Goal: Find contact information: Find contact information

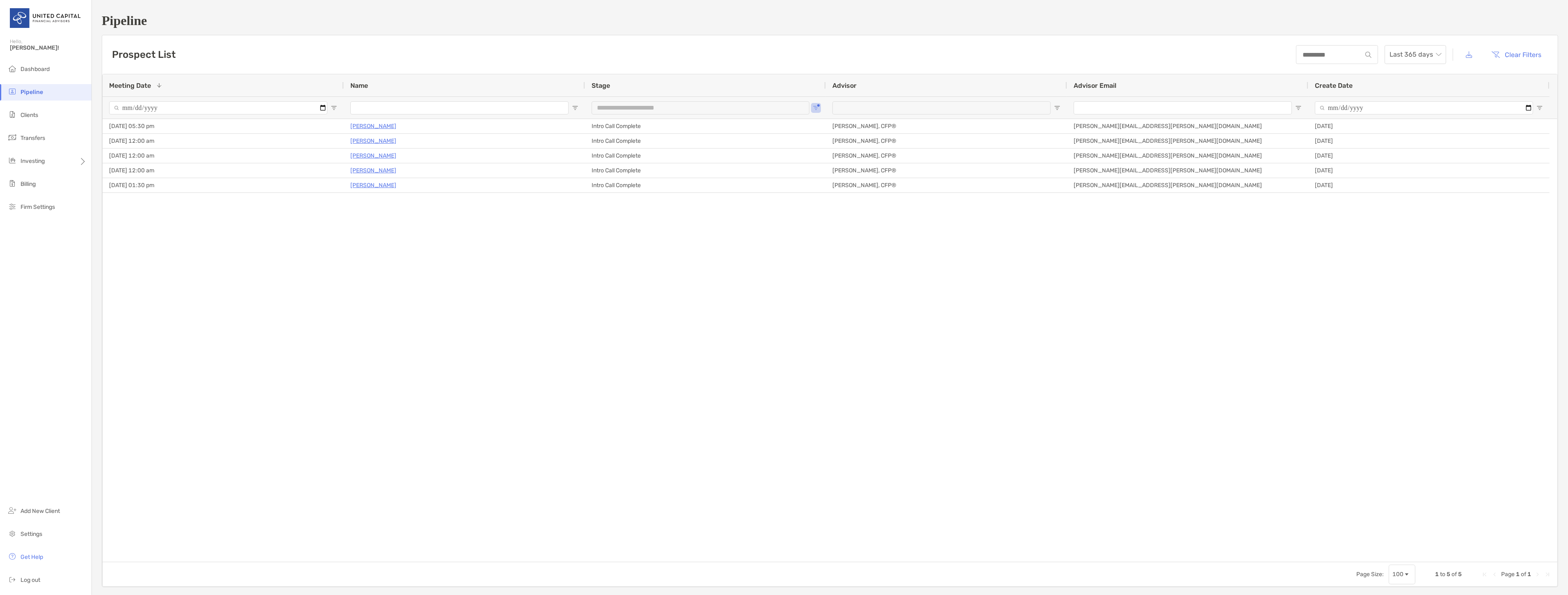
click at [23, 113] on span "Clients" at bounding box center [29, 114] width 18 height 7
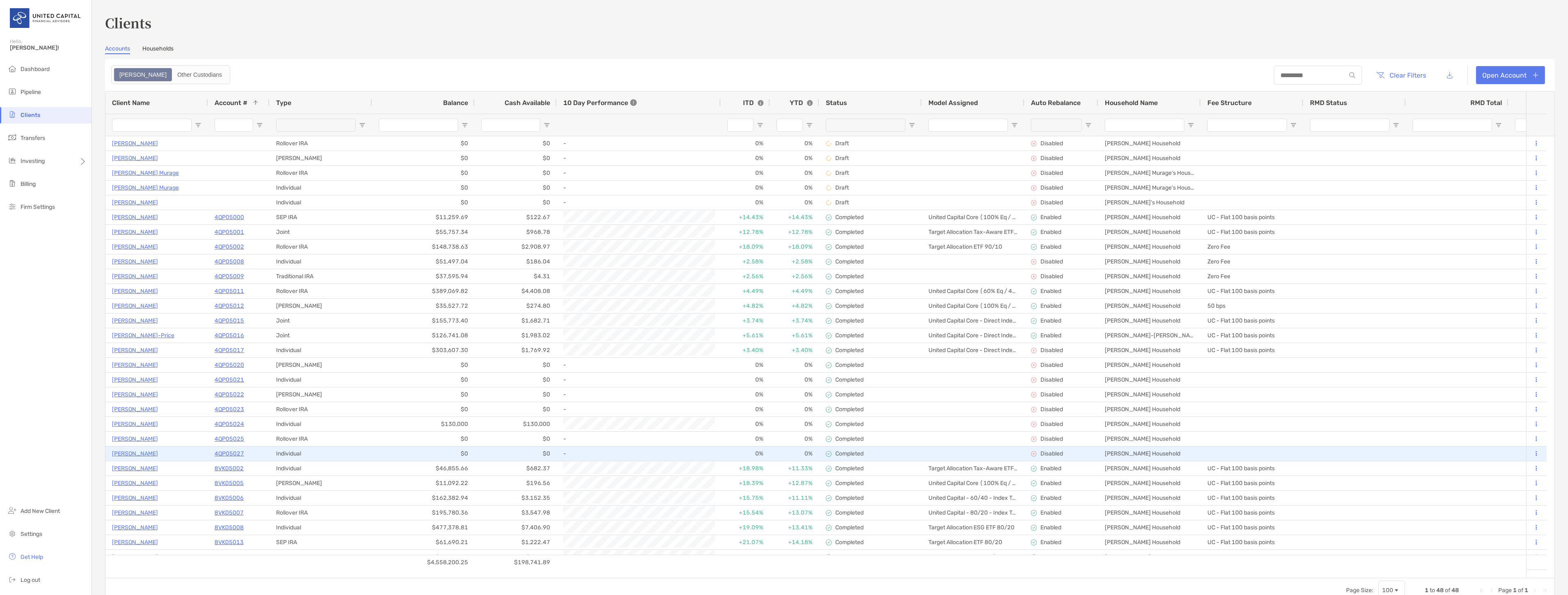
click at [138, 452] on p "[PERSON_NAME]" at bounding box center [135, 454] width 46 height 10
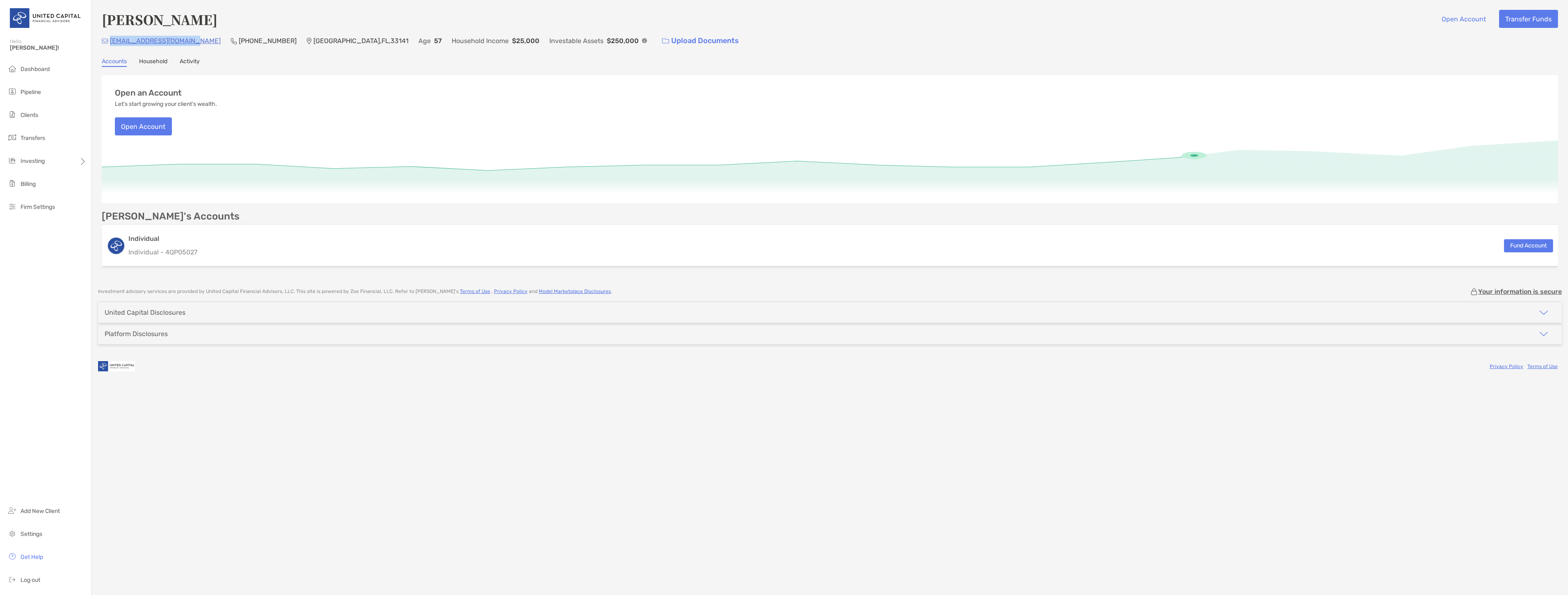
drag, startPoint x: 189, startPoint y: 40, endPoint x: 110, endPoint y: 43, distance: 79.1
click at [110, 43] on div "[EMAIL_ADDRESS][DOMAIN_NAME] (305) 609-[GEOGRAPHIC_DATA] Age [DEMOGRAPHIC_DATA]…" at bounding box center [830, 41] width 1457 height 18
copy p "[EMAIL_ADDRESS][DOMAIN_NAME]"
